Goal: Information Seeking & Learning: Understand process/instructions

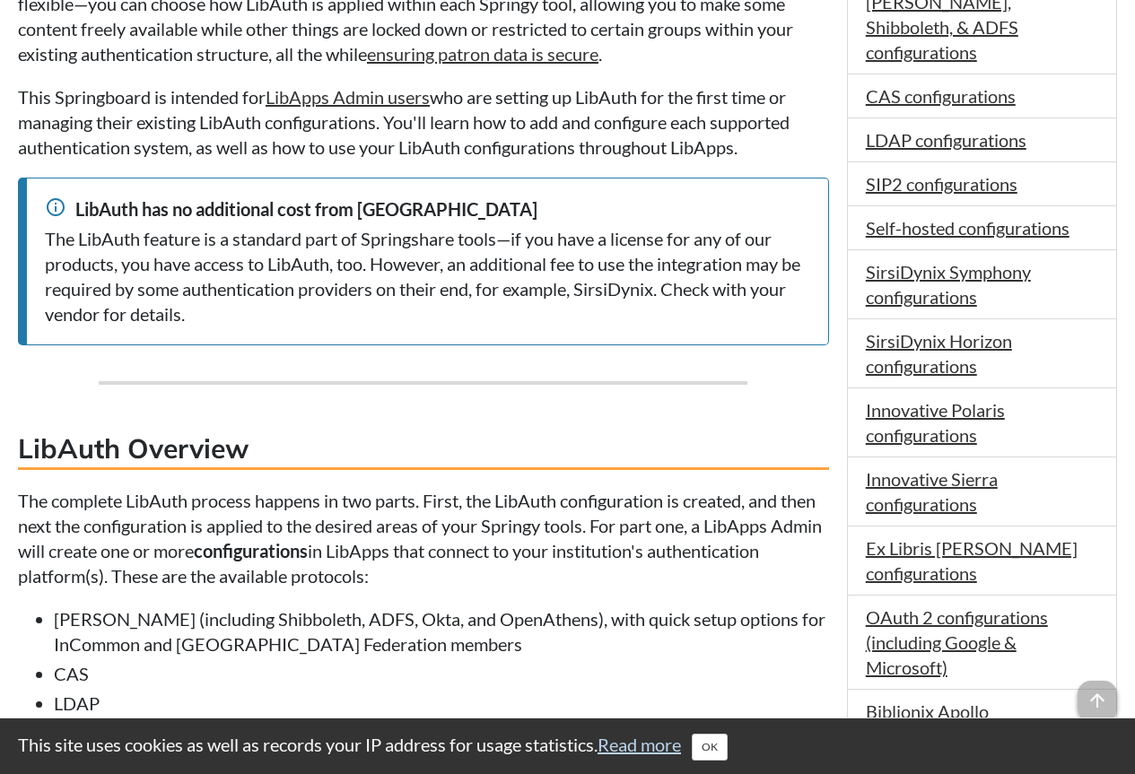
scroll to position [987, 0]
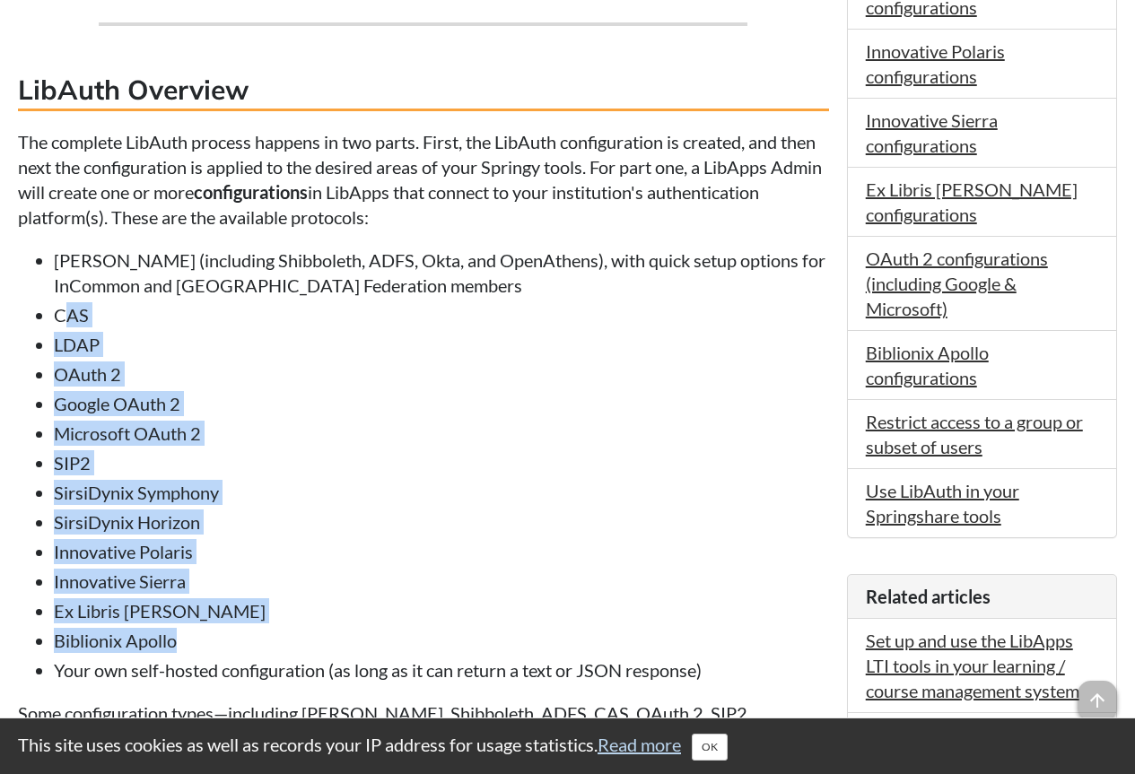
drag, startPoint x: 66, startPoint y: 303, endPoint x: 265, endPoint y: 628, distance: 380.6
click at [265, 628] on ul "[PERSON_NAME] (including Shibboleth, ADFS, Okta, and OpenAthens), with quick se…" at bounding box center [423, 465] width 811 height 435
click at [359, 538] on ul "[PERSON_NAME] (including Shibboleth, ADFS, Okta, and OpenAthens), with quick se…" at bounding box center [423, 465] width 811 height 435
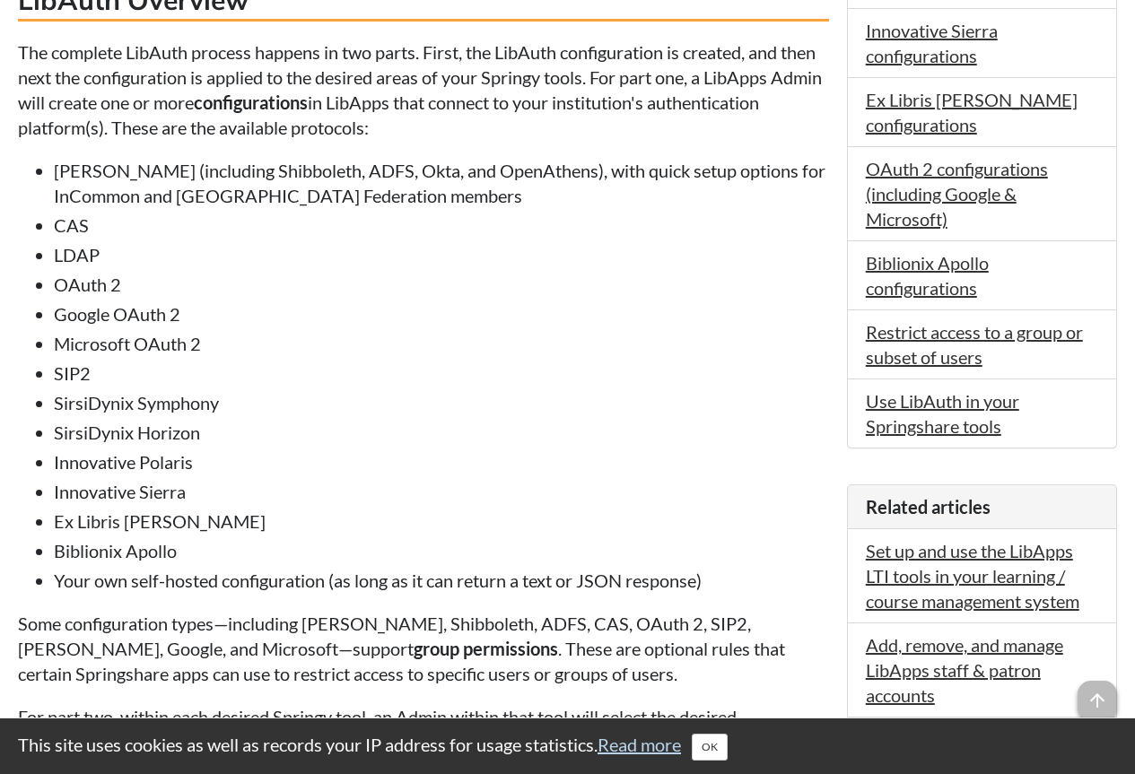
scroll to position [897, 0]
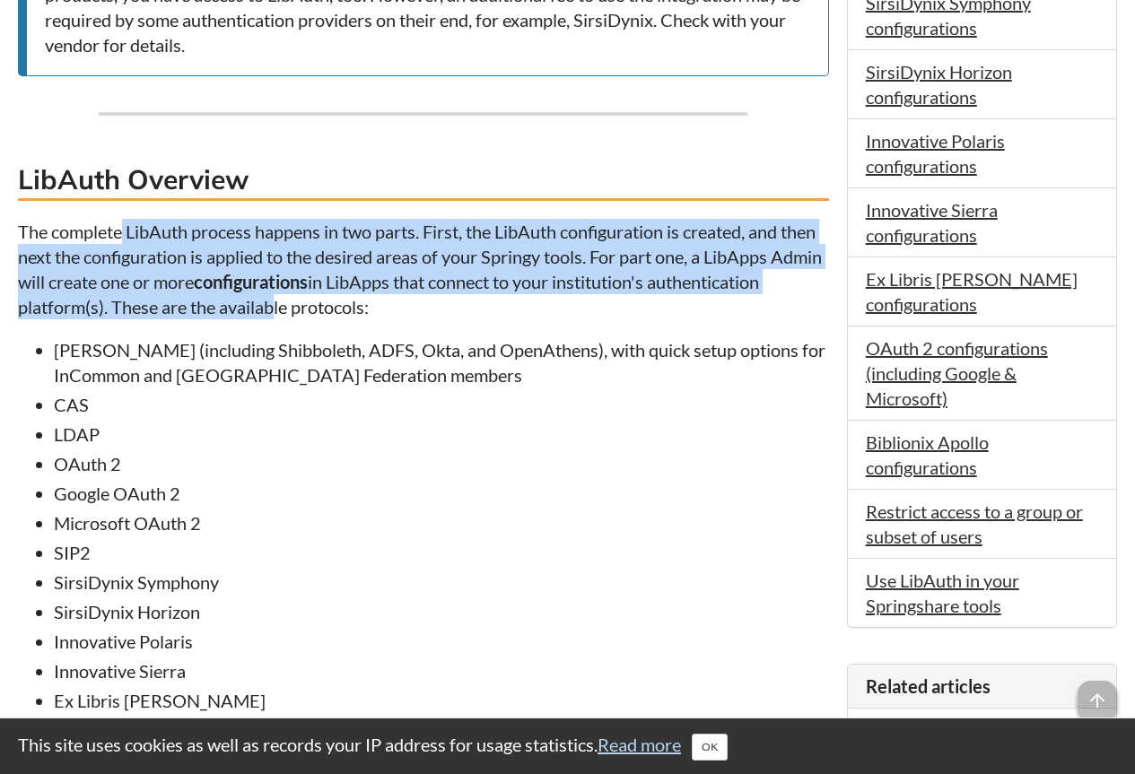
drag, startPoint x: 120, startPoint y: 241, endPoint x: 388, endPoint y: 296, distance: 273.2
click at [388, 296] on p "The complete LibAuth process happens in two parts. First, the LibAuth configura…" at bounding box center [423, 269] width 811 height 101
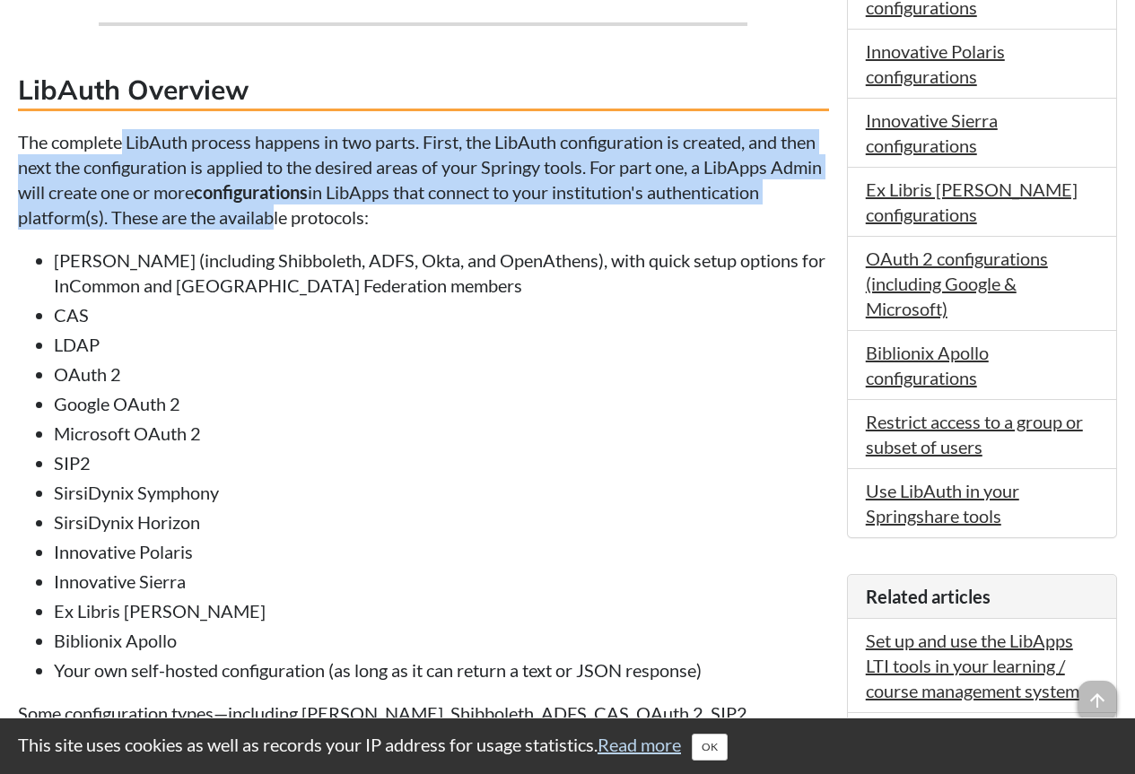
scroll to position [1077, 0]
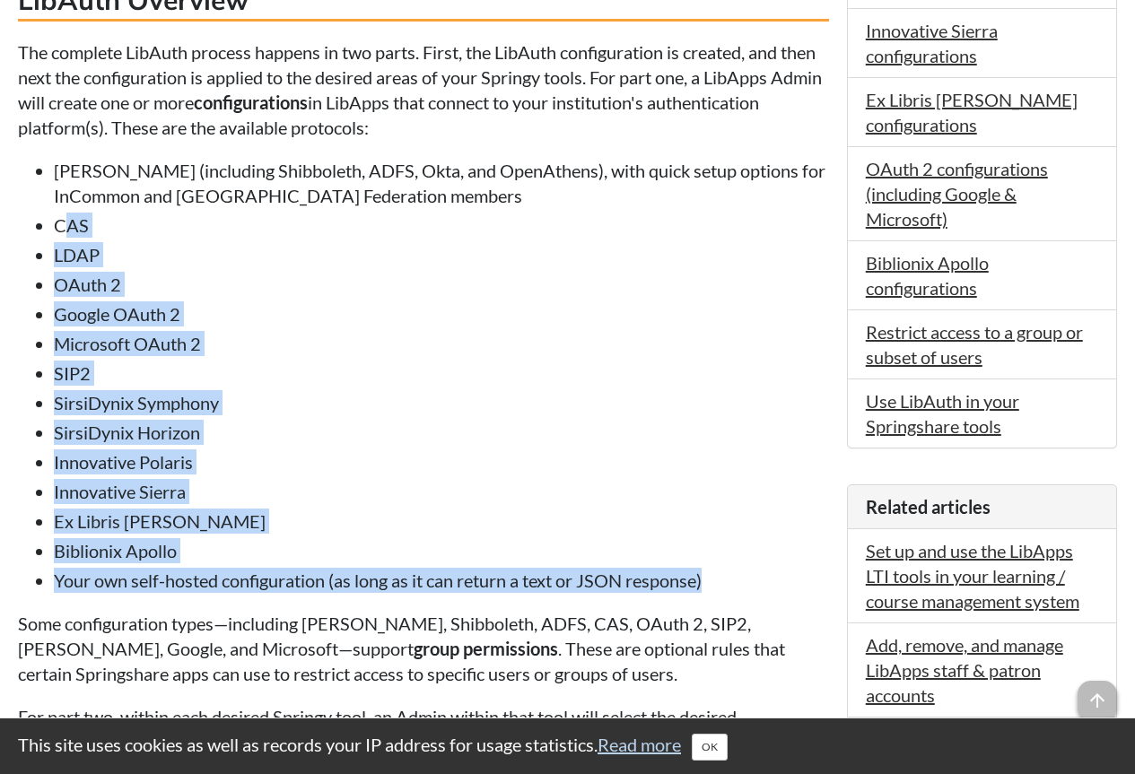
drag, startPoint x: 63, startPoint y: 231, endPoint x: 755, endPoint y: 585, distance: 777.4
click at [755, 585] on ul "[PERSON_NAME] (including Shibboleth, ADFS, Okta, and OpenAthens), with quick se…" at bounding box center [423, 375] width 811 height 435
click at [690, 485] on li "Innovative Sierra" at bounding box center [441, 491] width 775 height 25
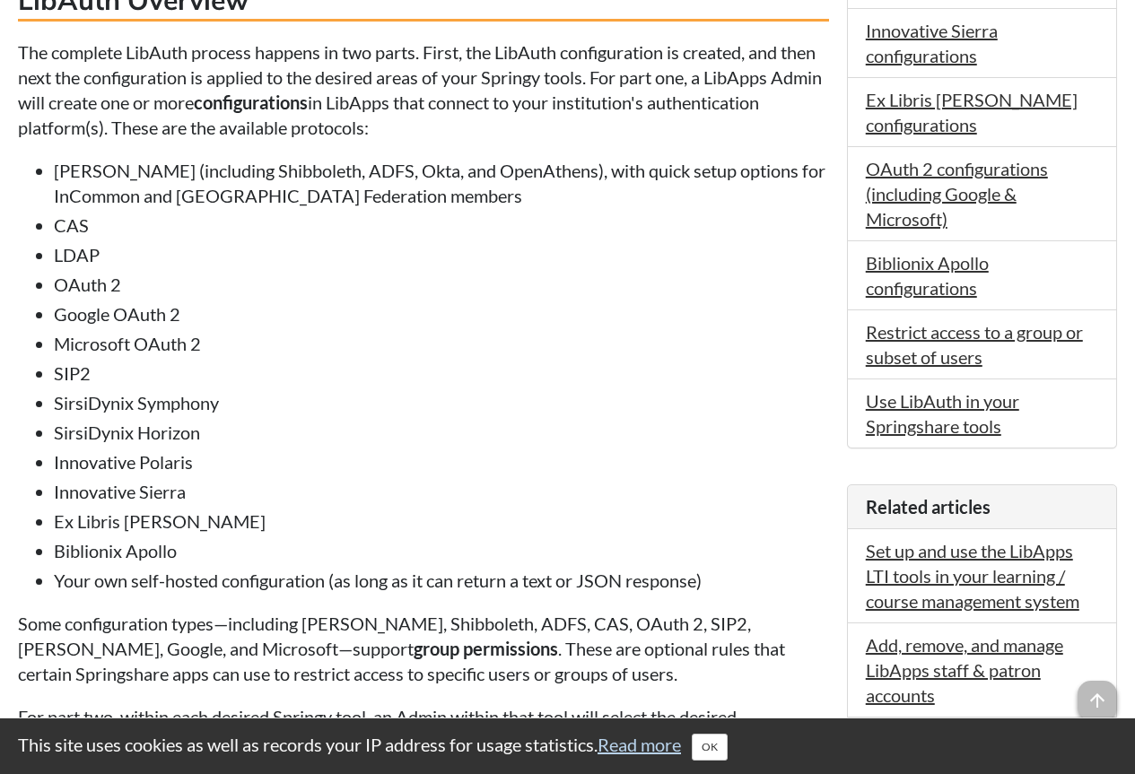
scroll to position [1167, 0]
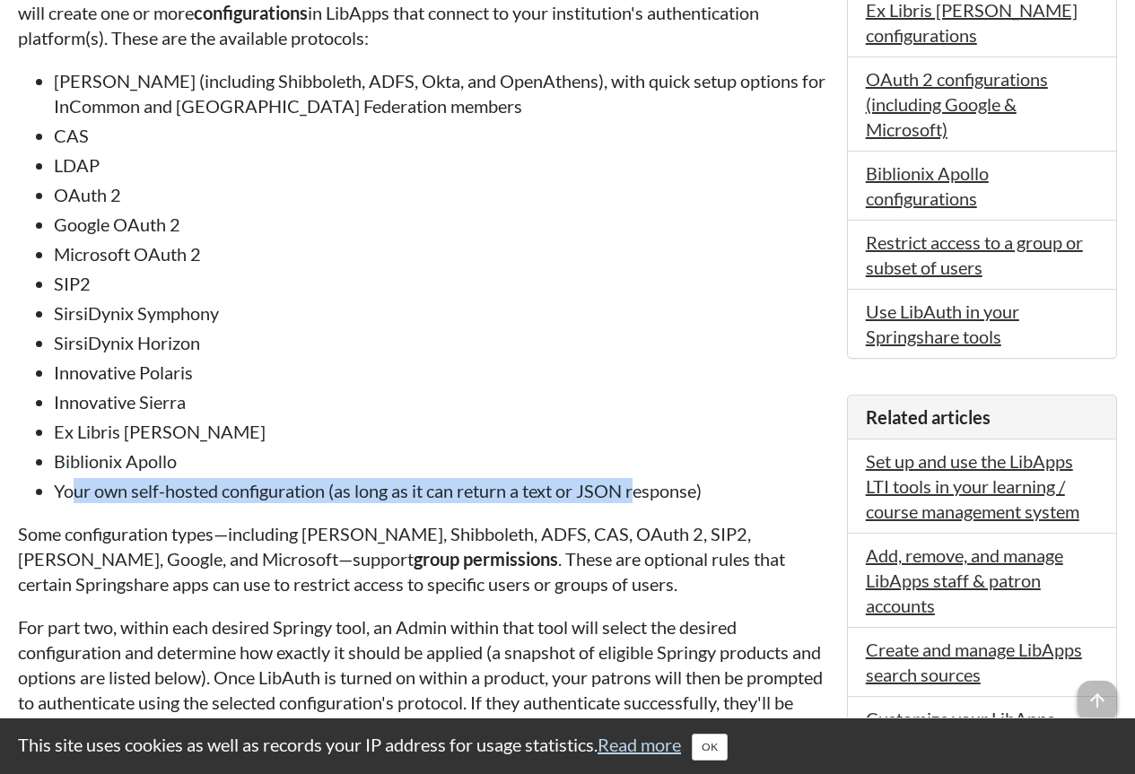
drag, startPoint x: 81, startPoint y: 494, endPoint x: 627, endPoint y: 495, distance: 546.5
click at [633, 495] on li "Your own self-hosted configuration (as long as it can return a text or JSON res…" at bounding box center [441, 490] width 775 height 25
click at [609, 493] on li "Your own self-hosted configuration (as long as it can return a text or JSON res…" at bounding box center [441, 490] width 775 height 25
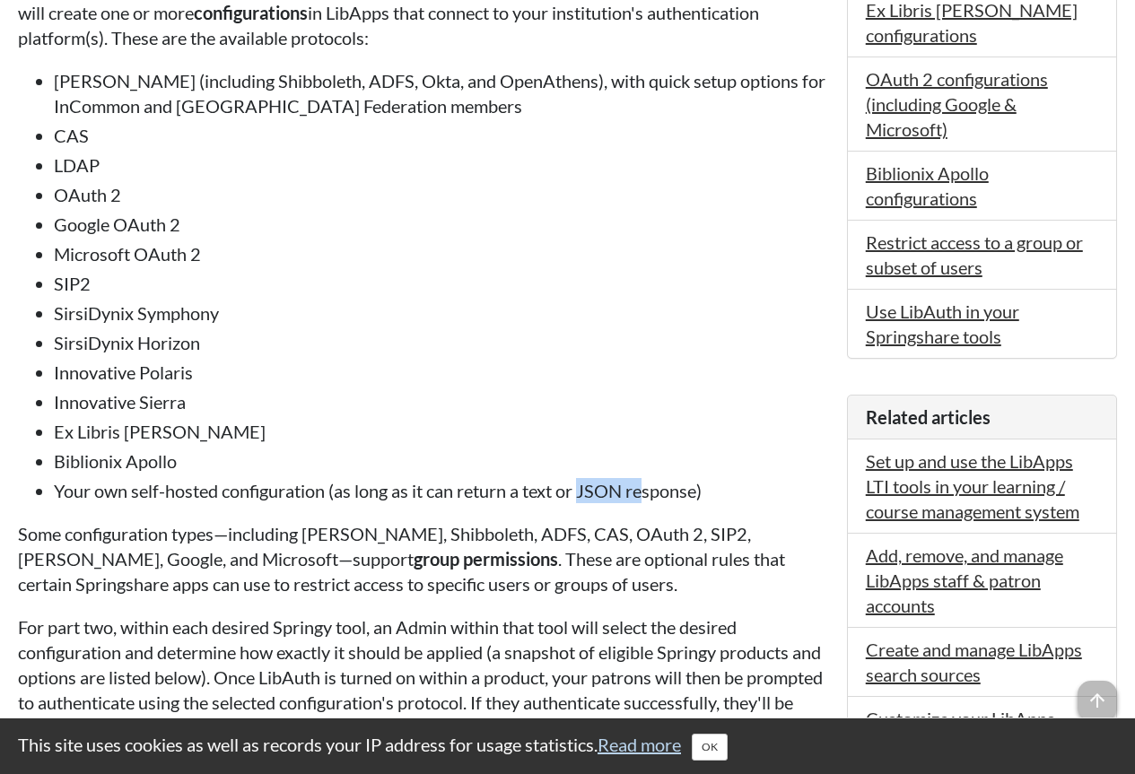
drag, startPoint x: 582, startPoint y: 488, endPoint x: 645, endPoint y: 488, distance: 63.7
click at [645, 488] on li "Your own self-hosted configuration (as long as it can return a text or JSON res…" at bounding box center [441, 490] width 775 height 25
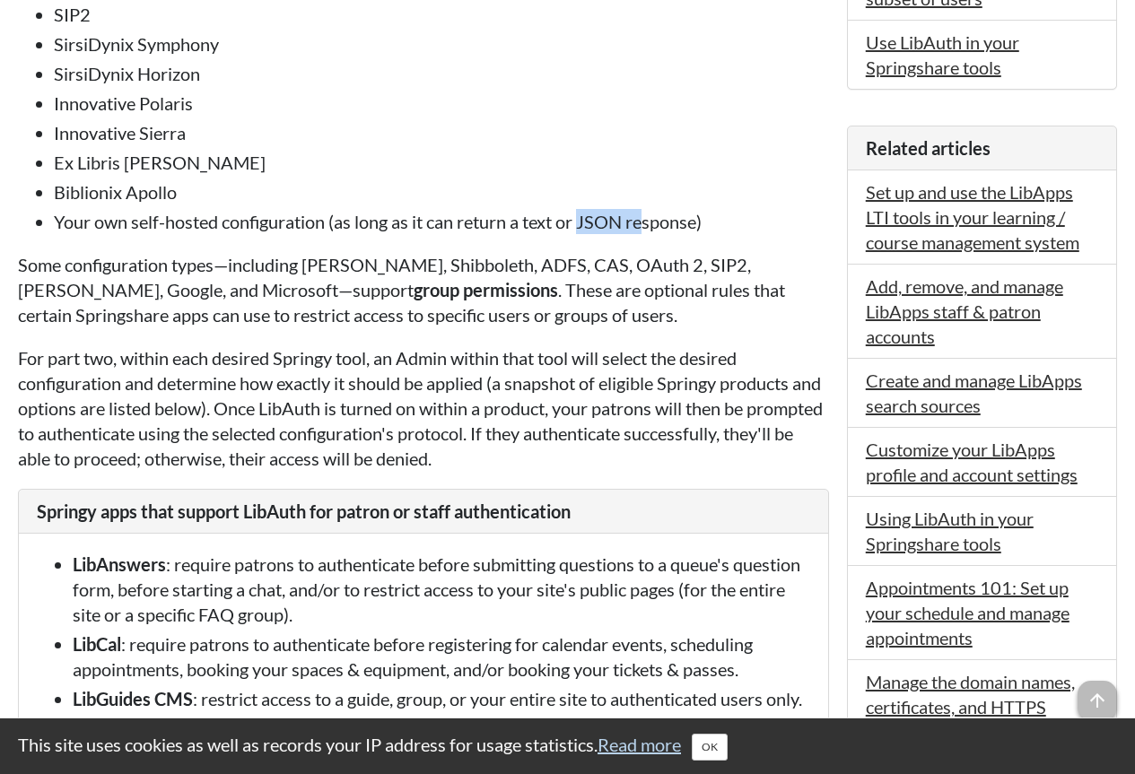
scroll to position [1705, 0]
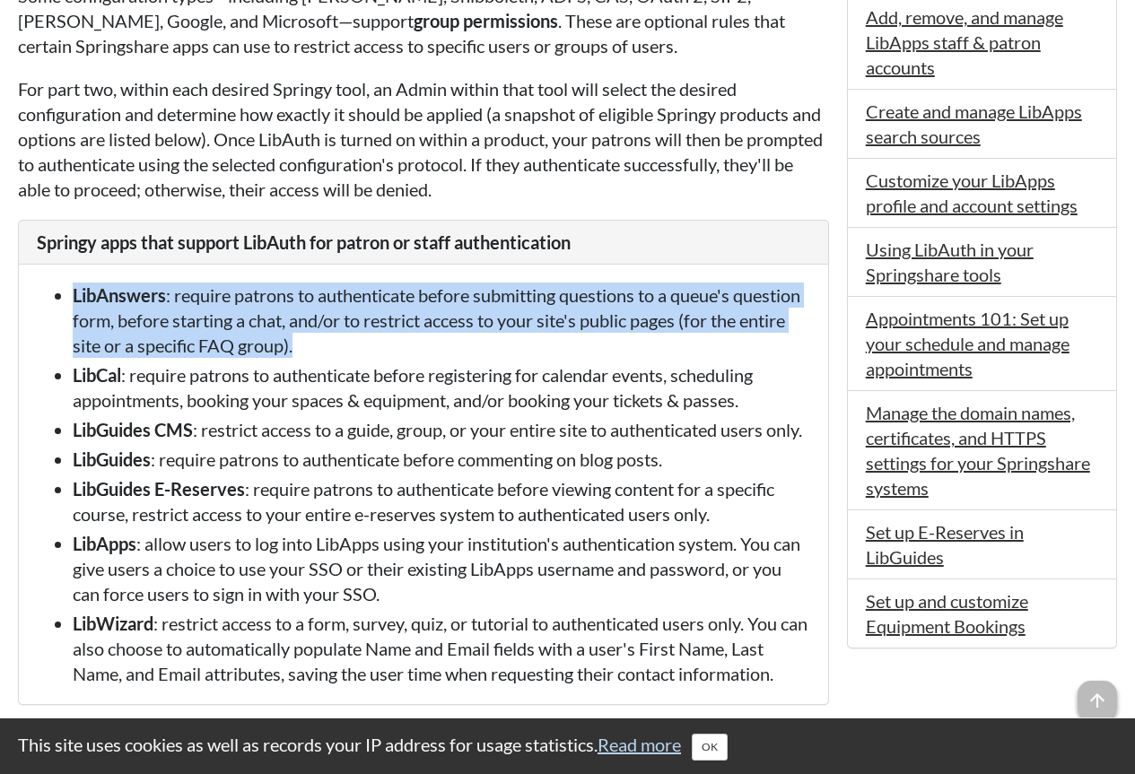
drag, startPoint x: 76, startPoint y: 293, endPoint x: 427, endPoint y: 356, distance: 356.5
click at [427, 356] on li "LibAnswers : require patrons to authenticate before submitting questions to a q…" at bounding box center [442, 320] width 738 height 75
copy li "LibAnswers : require patrons to authenticate before submitting questions to a q…"
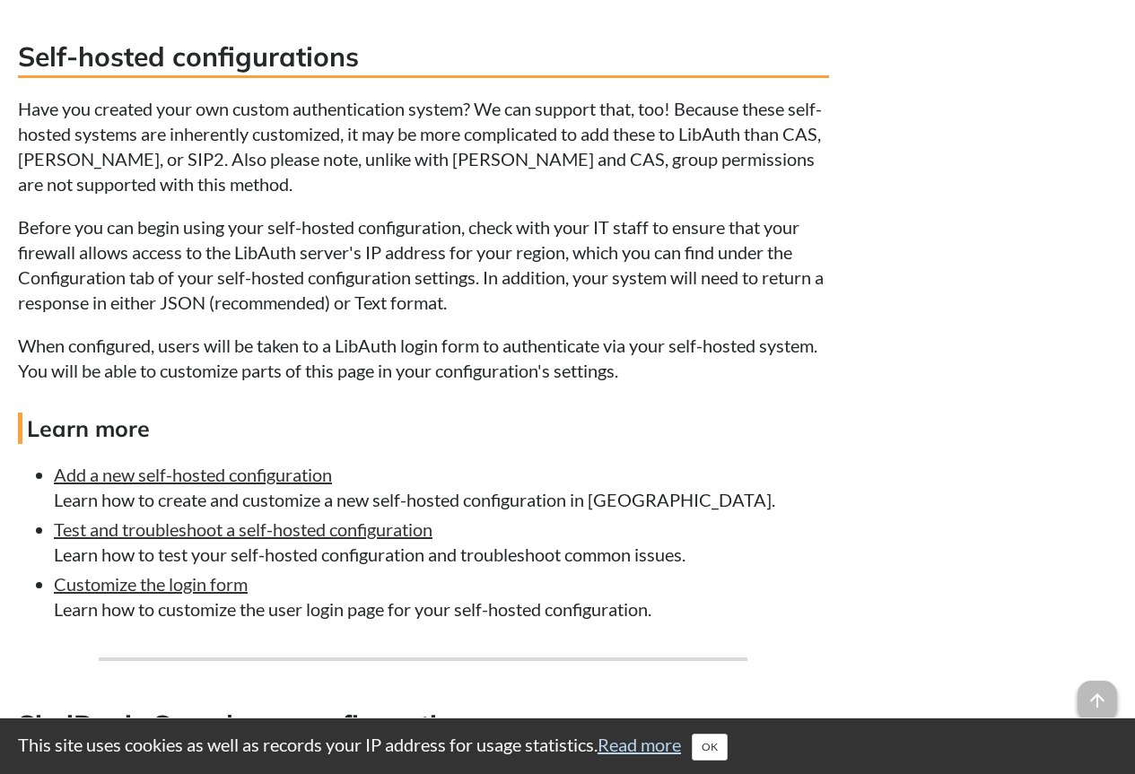
scroll to position [6820, 0]
